Goal: Navigation & Orientation: Find specific page/section

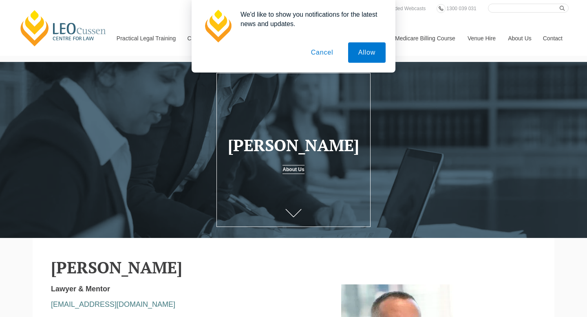
click at [320, 56] on button "Cancel" at bounding box center [322, 52] width 43 height 20
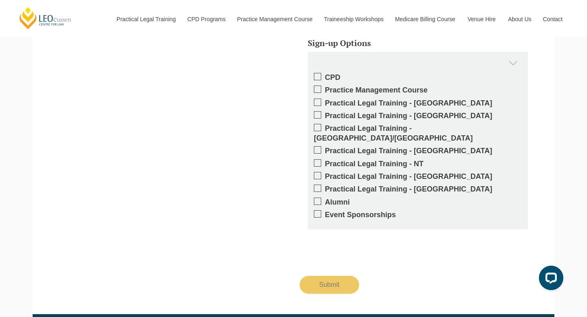
scroll to position [1025, 0]
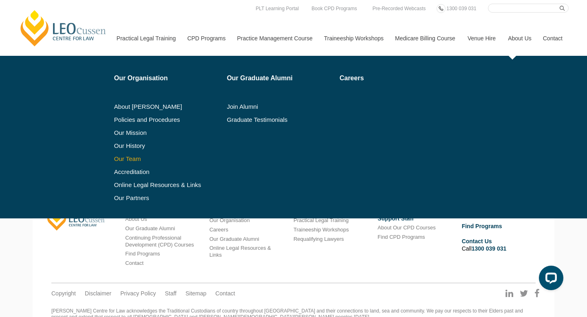
click at [121, 158] on link "Our Team" at bounding box center [167, 159] width 107 height 7
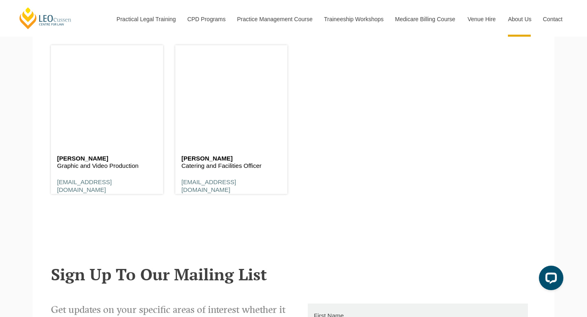
scroll to position [1697, 0]
